Goal: Task Accomplishment & Management: Manage account settings

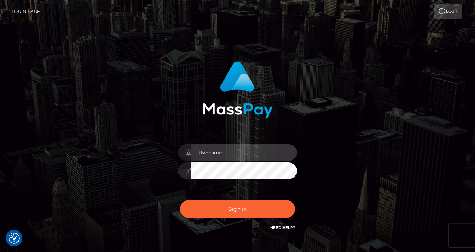
click at [206, 156] on input "text" at bounding box center [244, 152] width 105 height 17
type input "izabela.throne2"
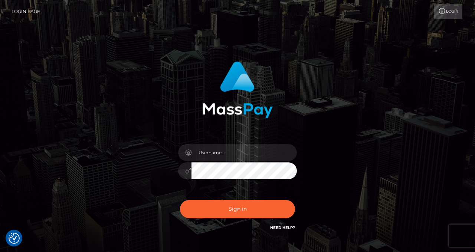
checkbox input "true"
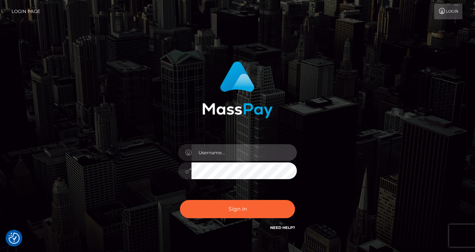
click at [221, 157] on input "text" at bounding box center [244, 152] width 105 height 17
type input "izabela.throne2"
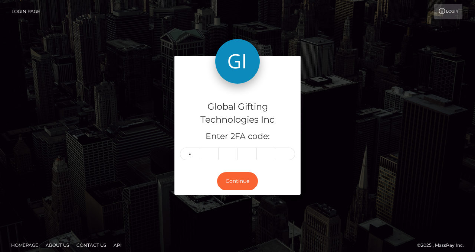
type input "9"
type input "2"
type input "7"
type input "8"
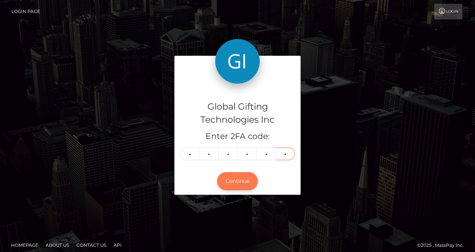
type input "3"
click at [244, 179] on button "Continue" at bounding box center [237, 181] width 41 height 18
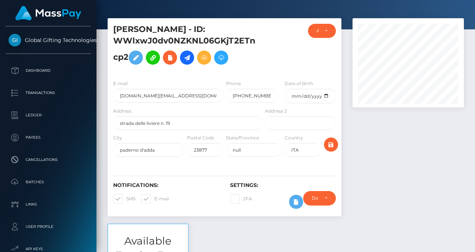
scroll to position [26, 0]
